Goal: Transaction & Acquisition: Purchase product/service

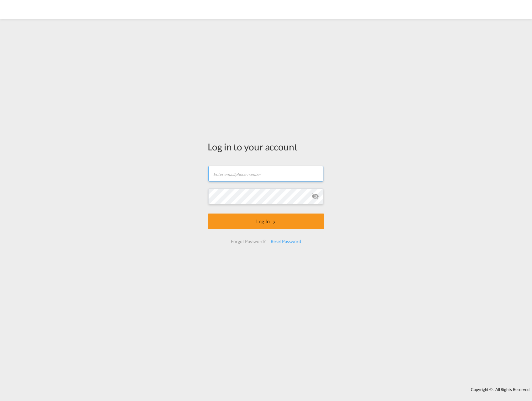
type input "[PERSON_NAME][EMAIL_ADDRESS][DOMAIN_NAME]"
click at [265, 219] on button "Log In" at bounding box center [266, 221] width 117 height 16
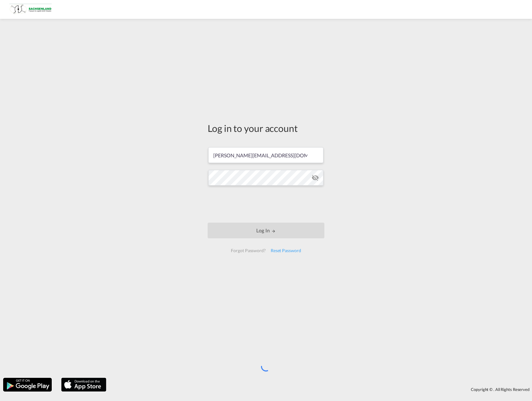
click at [138, 209] on div "Log in to your account [PERSON_NAME][EMAIL_ADDRESS][DOMAIN_NAME] Log In Forgot …" at bounding box center [266, 198] width 532 height 353
click at [370, 194] on div "Log in to your account [PERSON_NAME][EMAIL_ADDRESS][DOMAIN_NAME] Log In Forgot …" at bounding box center [266, 198] width 532 height 353
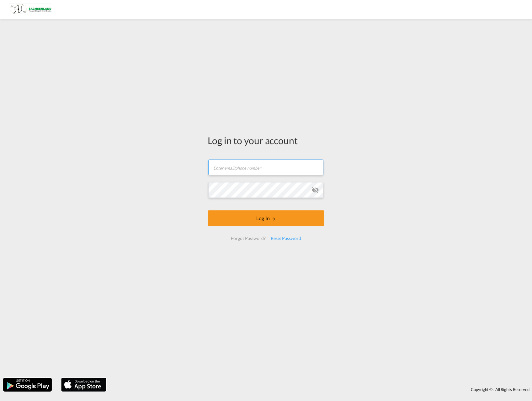
type input "[PERSON_NAME][EMAIL_ADDRESS][DOMAIN_NAME]"
click at [259, 219] on button "Log In" at bounding box center [266, 218] width 117 height 16
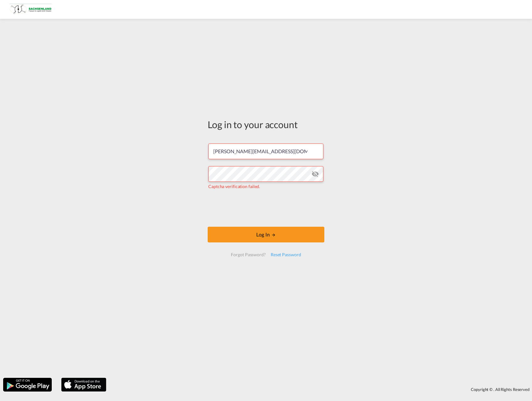
click at [216, 204] on form "eschmann@sachsenland-gmbh.de Captcha verification failed. Log In Forgot Passwor…" at bounding box center [266, 199] width 117 height 125
click at [250, 236] on button "Log In" at bounding box center [266, 235] width 117 height 16
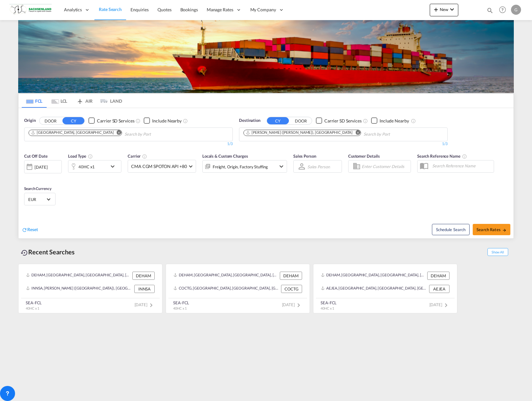
click at [356, 134] on md-icon "Remove" at bounding box center [358, 132] width 5 height 5
type input "Aden"
click at [278, 154] on div "Aden Yemen YEADE" at bounding box center [292, 148] width 119 height 19
type input "Hodei"
click at [334, 144] on div "Hodei dah Yemen YEHOD" at bounding box center [334, 148] width 119 height 19
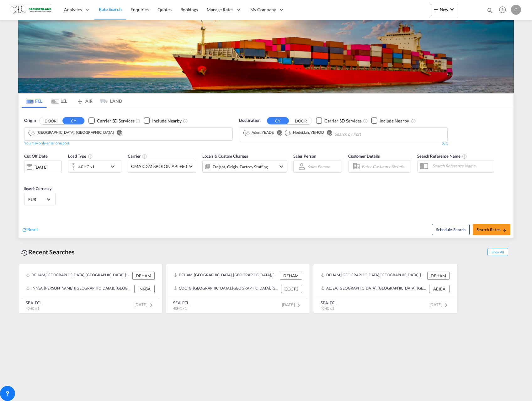
click at [484, 230] on span "Search Rates" at bounding box center [492, 229] width 30 height 5
type input "DEHAM to YEADE,YEHOD / 9 Sep 2025"
